Goal: Task Accomplishment & Management: Use online tool/utility

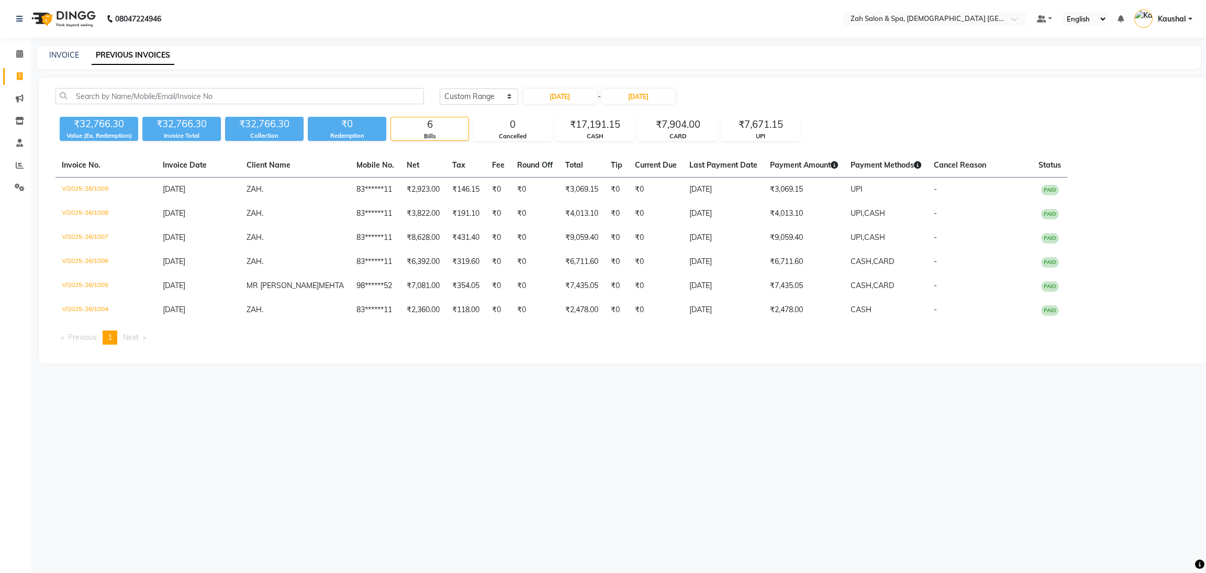
select select "range"
select select "5613"
select select "service"
